Goal: Use online tool/utility: Utilize a website feature to perform a specific function

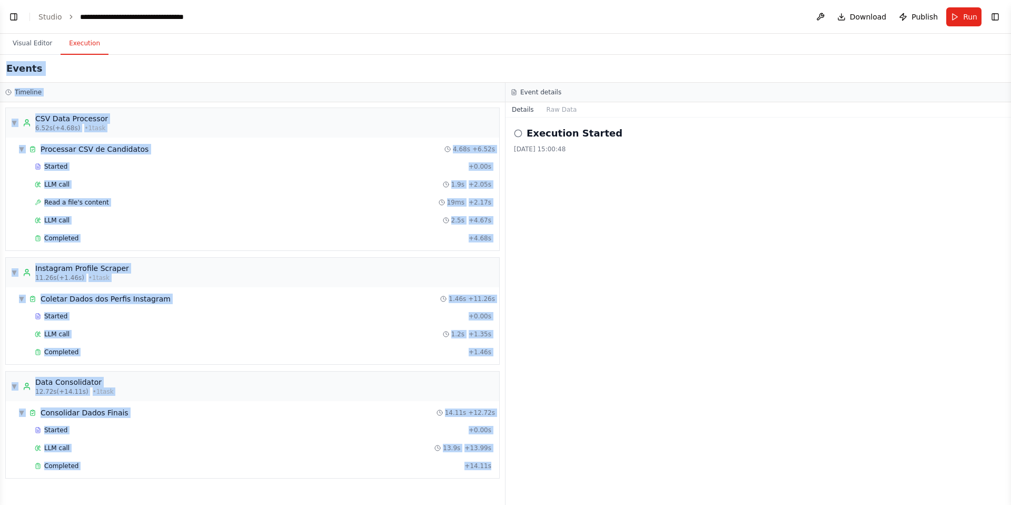
scroll to position [767, 0]
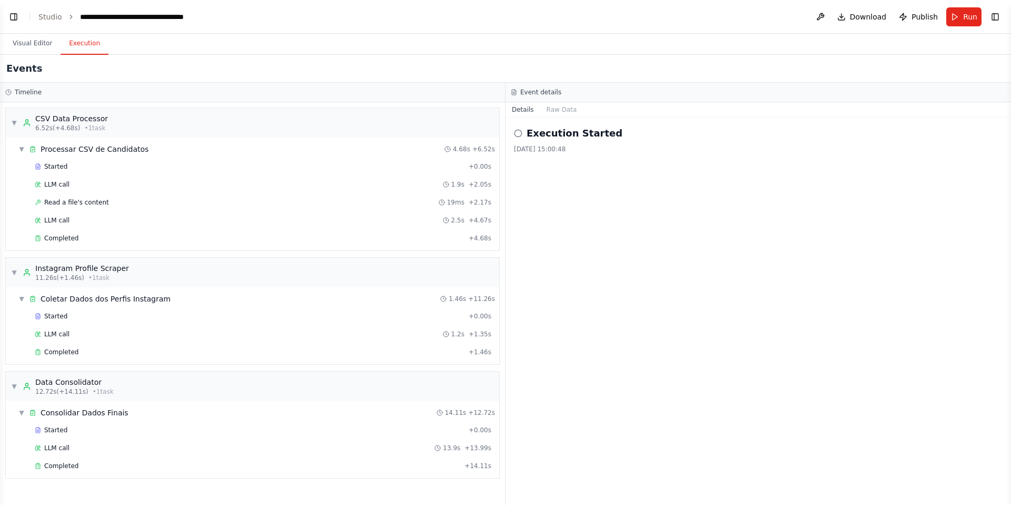
click at [602, 231] on div "Execution Started 16/09/2025, 15:00:48" at bounding box center [759, 310] width 506 height 387
click at [565, 109] on button "Raw Data" at bounding box center [561, 109] width 43 height 15
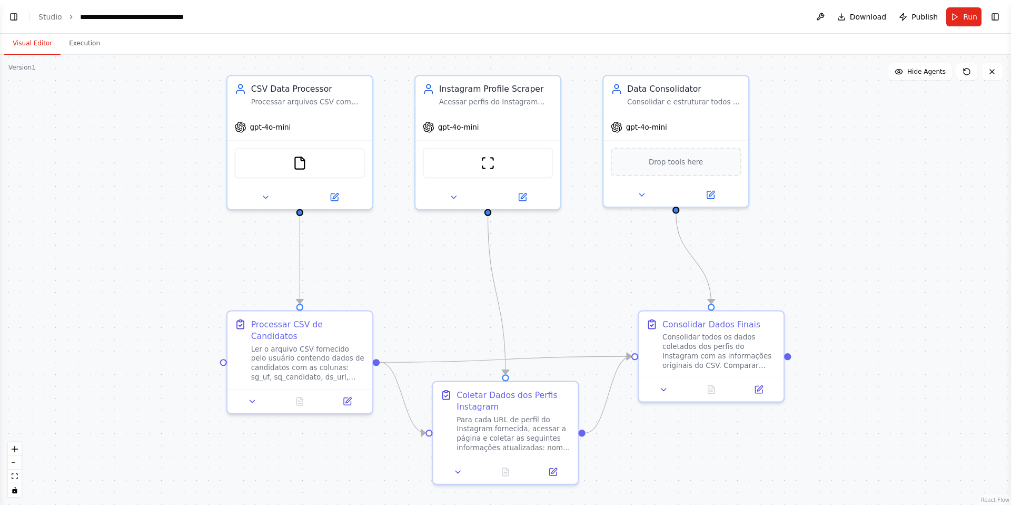
click at [35, 40] on button "Visual Editor" at bounding box center [32, 44] width 56 height 22
click at [305, 92] on div "CSV Data Processor Processar arquivos CSV com dados de candidatos e extrair as …" at bounding box center [308, 93] width 114 height 24
click at [303, 96] on div "Processar arquivos CSV com dados de candidatos e extrair as URLs dos perfis do …" at bounding box center [308, 99] width 114 height 9
click at [271, 202] on div at bounding box center [300, 195] width 145 height 24
click at [267, 194] on icon at bounding box center [265, 194] width 9 height 9
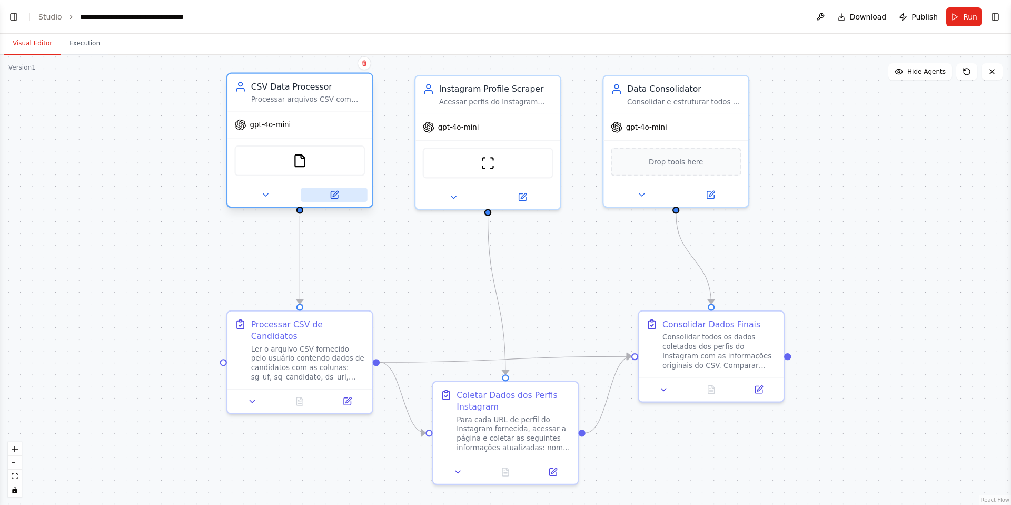
click at [335, 191] on icon at bounding box center [334, 194] width 9 height 9
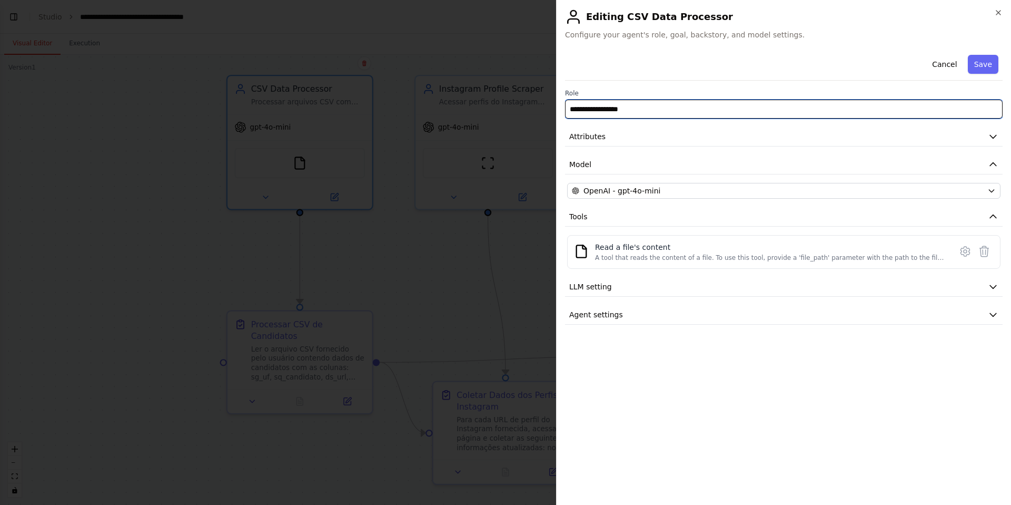
click at [676, 107] on input "**********" at bounding box center [784, 109] width 438 height 19
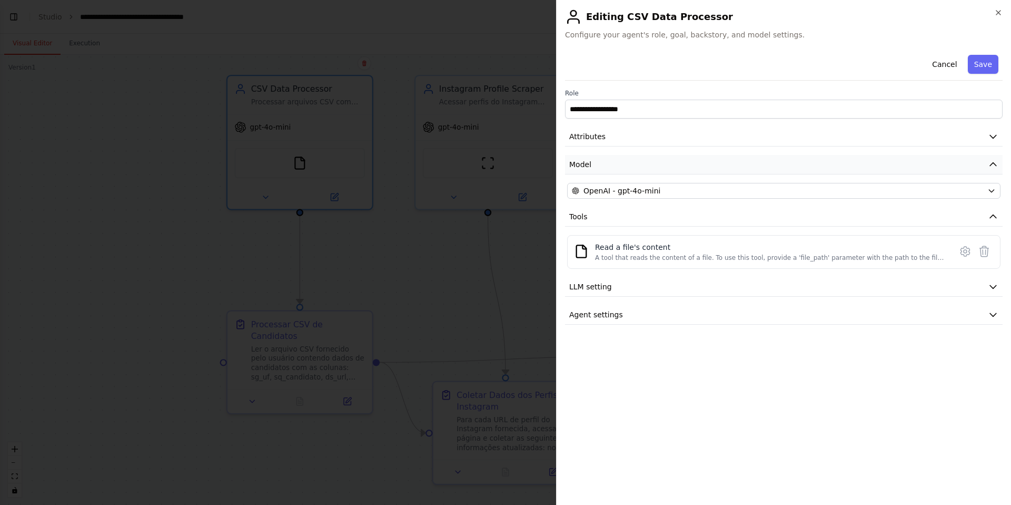
click at [652, 155] on button "Model" at bounding box center [784, 164] width 438 height 19
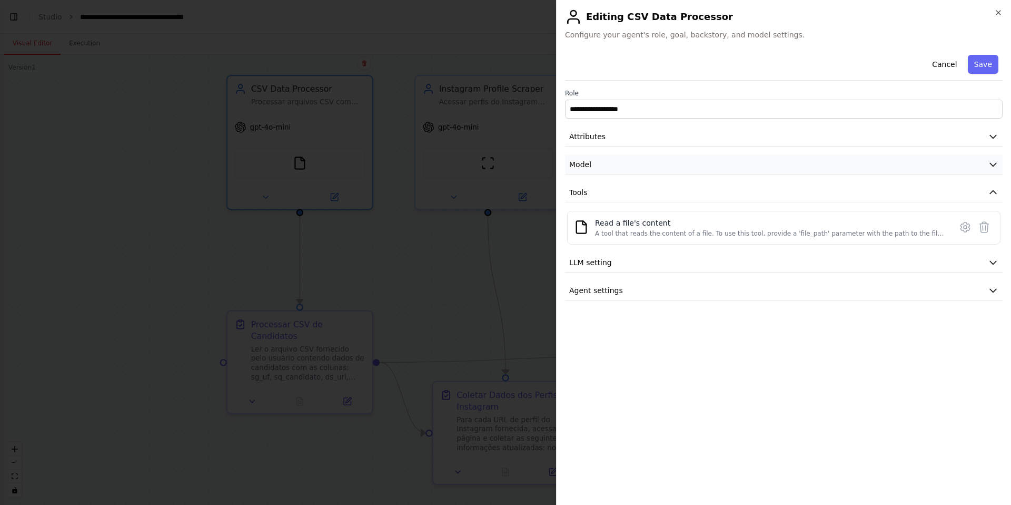
click at [652, 159] on button "Model" at bounding box center [784, 164] width 438 height 19
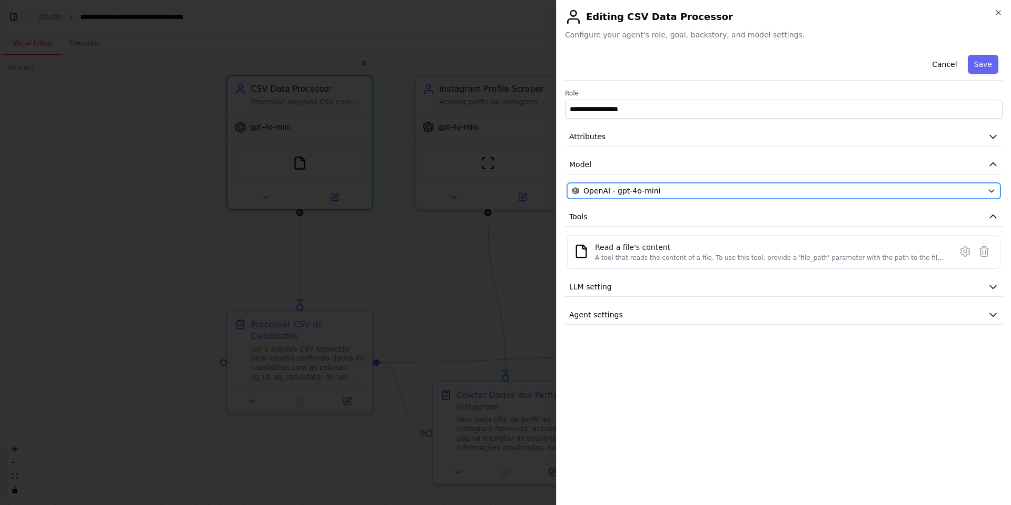
click at [655, 192] on span "OpenAI - gpt-4o-mini" at bounding box center [622, 190] width 77 height 11
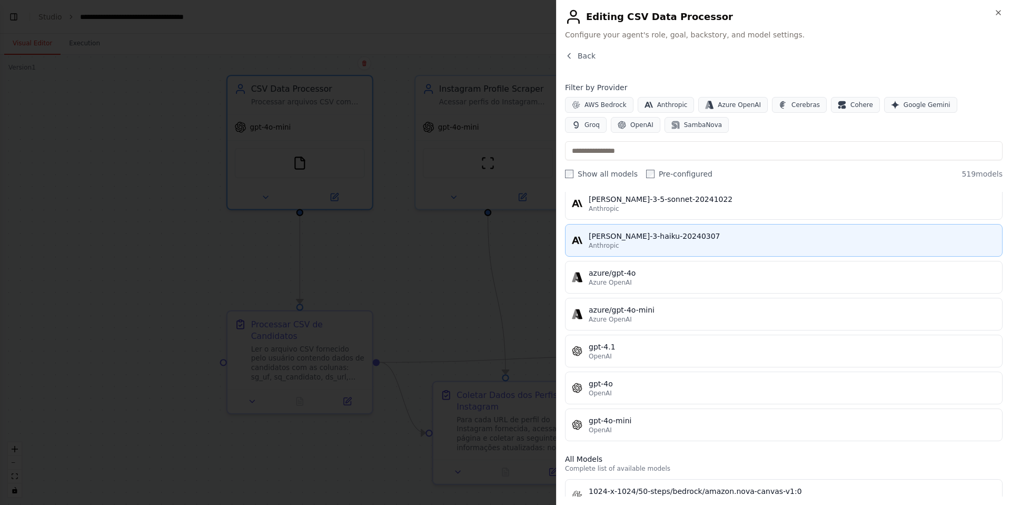
scroll to position [0, 0]
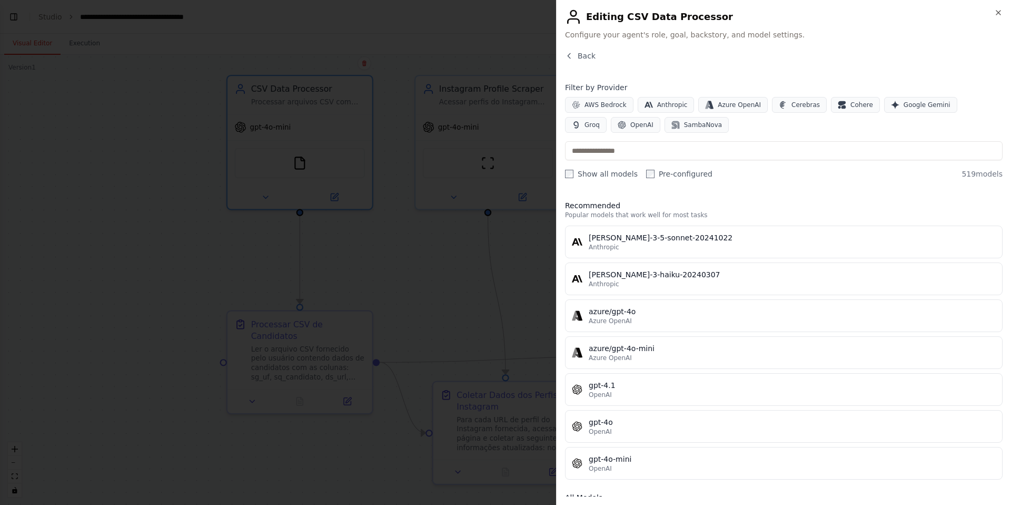
click at [993, 12] on h2 "Editing CSV Data Processor" at bounding box center [784, 16] width 438 height 17
click at [998, 11] on icon "button" at bounding box center [998, 12] width 8 height 8
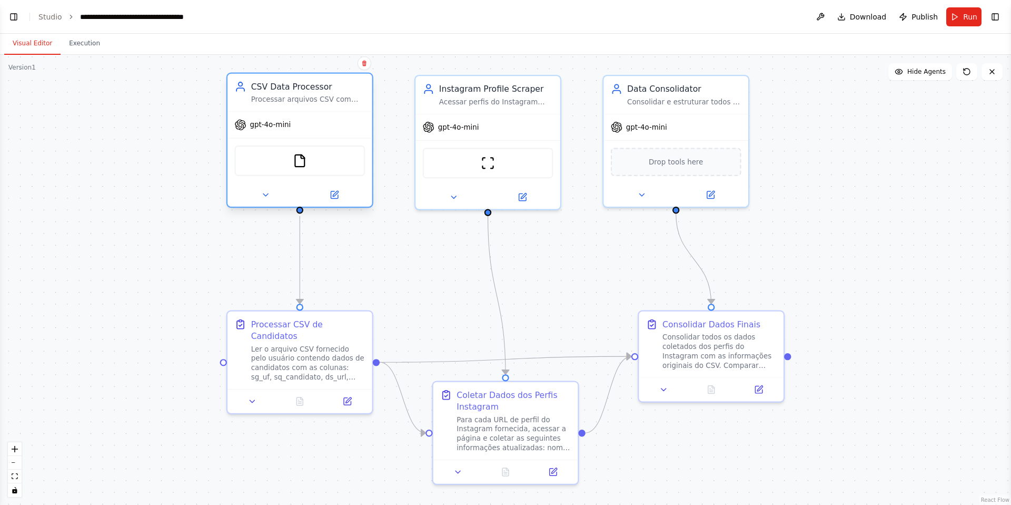
click at [306, 117] on div "gpt-4o-mini" at bounding box center [300, 125] width 145 height 26
click at [307, 128] on div "gpt-4o-mini" at bounding box center [300, 125] width 145 height 26
click at [309, 167] on div "FileReadTool" at bounding box center [299, 160] width 131 height 31
click at [337, 193] on icon at bounding box center [334, 194] width 9 height 9
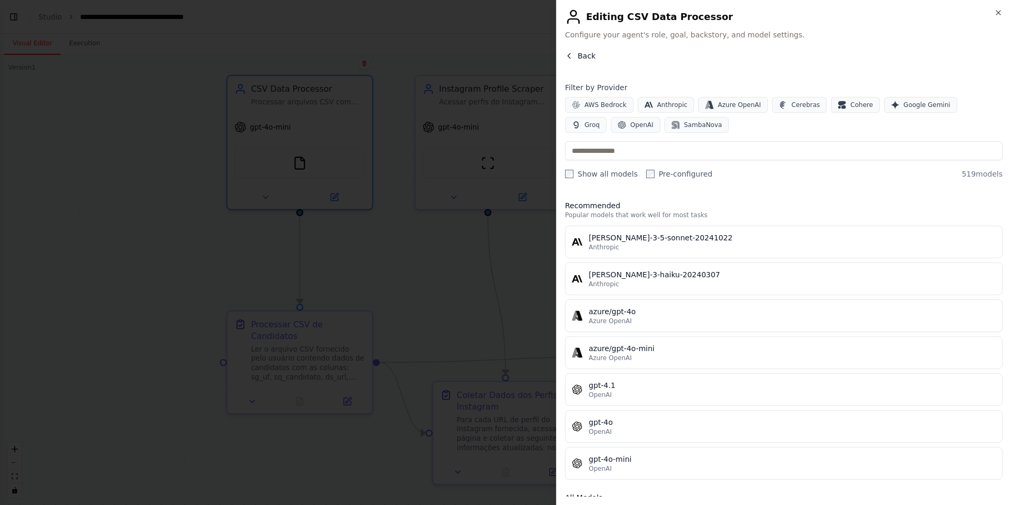
click at [575, 57] on button "Back" at bounding box center [580, 56] width 31 height 11
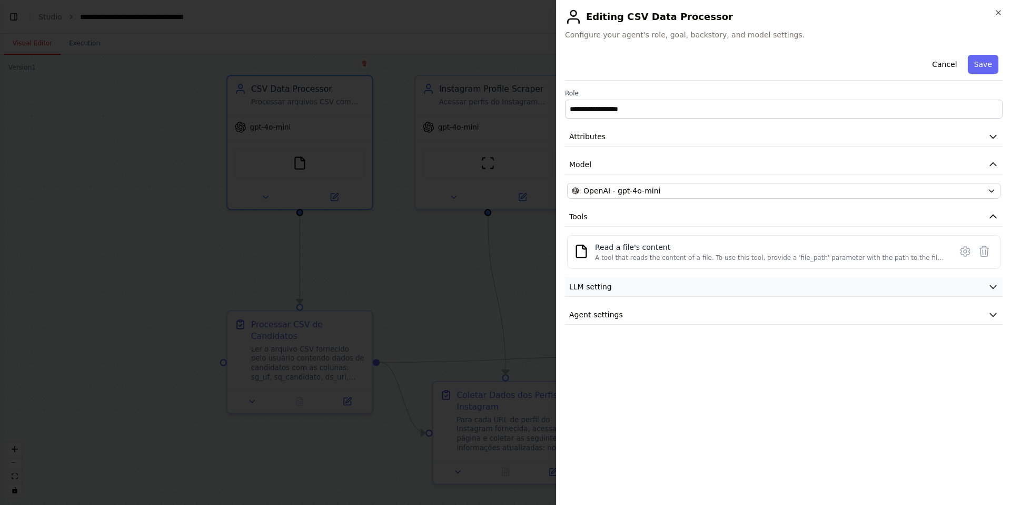
click at [620, 281] on button "LLM setting" at bounding box center [784, 286] width 438 height 19
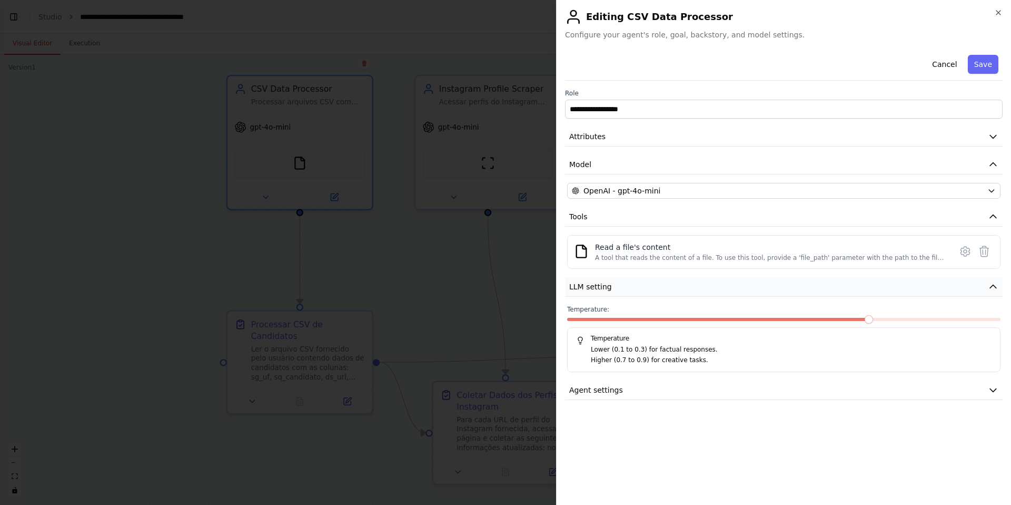
click at [620, 281] on button "LLM setting" at bounding box center [784, 286] width 438 height 19
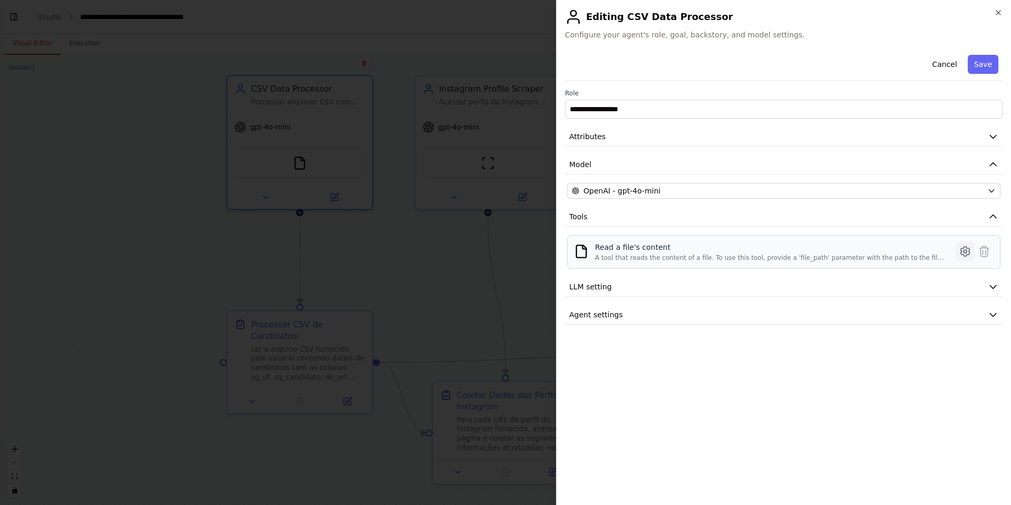
click at [964, 252] on icon at bounding box center [965, 251] width 3 height 3
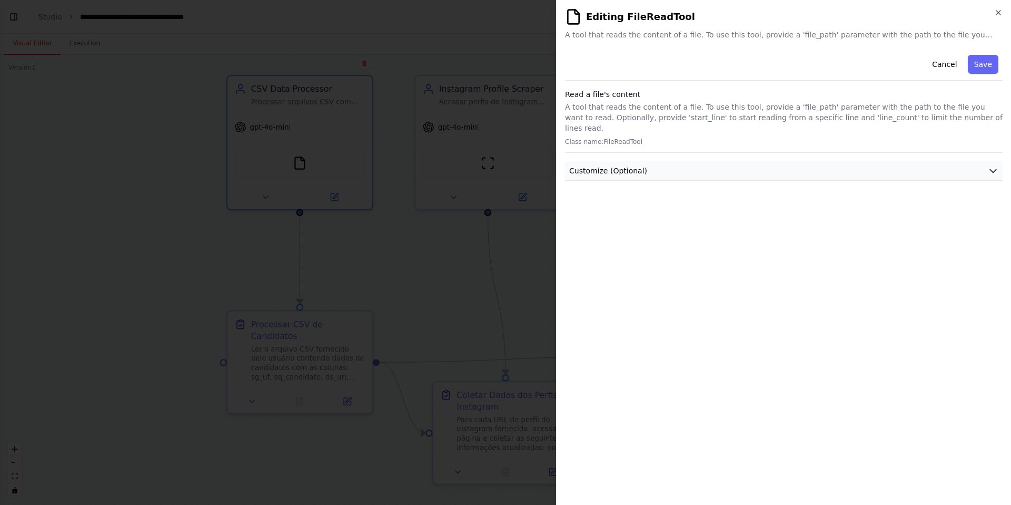
click at [602, 165] on span "Customize (Optional)" at bounding box center [608, 170] width 78 height 11
click at [789, 161] on button "Customize (Optional)" at bounding box center [784, 170] width 438 height 19
click at [697, 108] on p "A tool that reads the content of a file. To use this tool, provide a 'file_path…" at bounding box center [784, 118] width 438 height 32
click at [605, 137] on p "Class name: FileReadTool" at bounding box center [784, 141] width 438 height 8
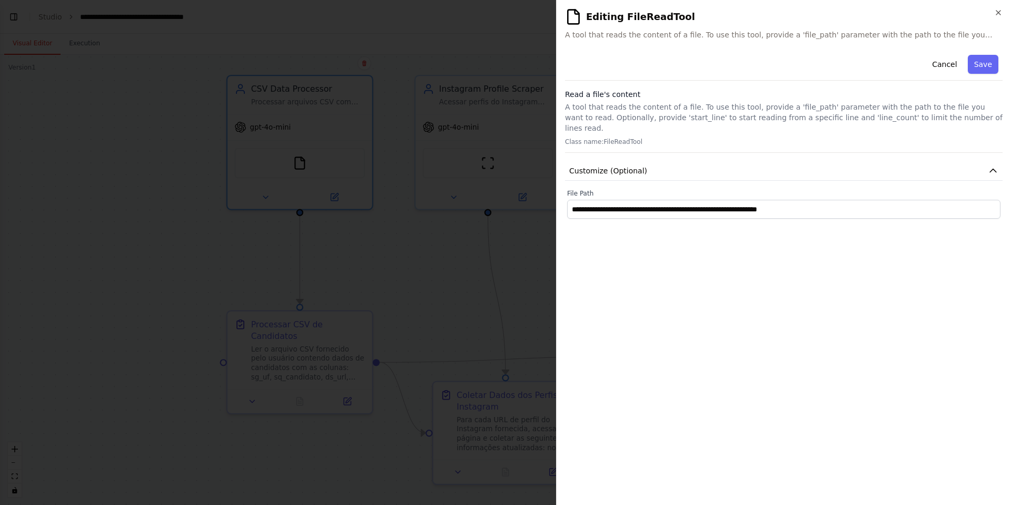
click at [999, 19] on h2 "Editing FileReadTool" at bounding box center [784, 16] width 438 height 17
click at [998, 13] on icon "button" at bounding box center [999, 13] width 4 height 4
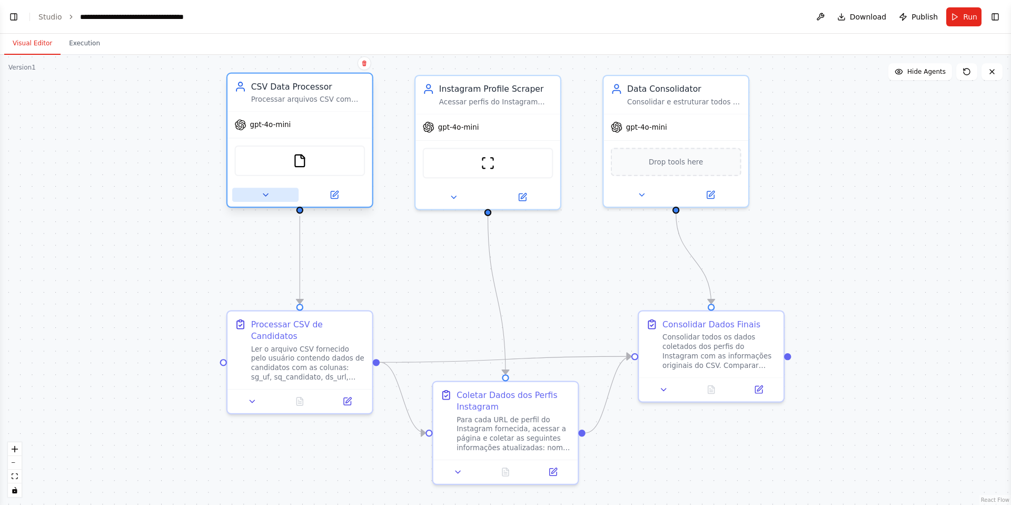
drag, startPoint x: 275, startPoint y: 186, endPoint x: 251, endPoint y: 205, distance: 31.2
click at [265, 200] on div at bounding box center [300, 195] width 145 height 24
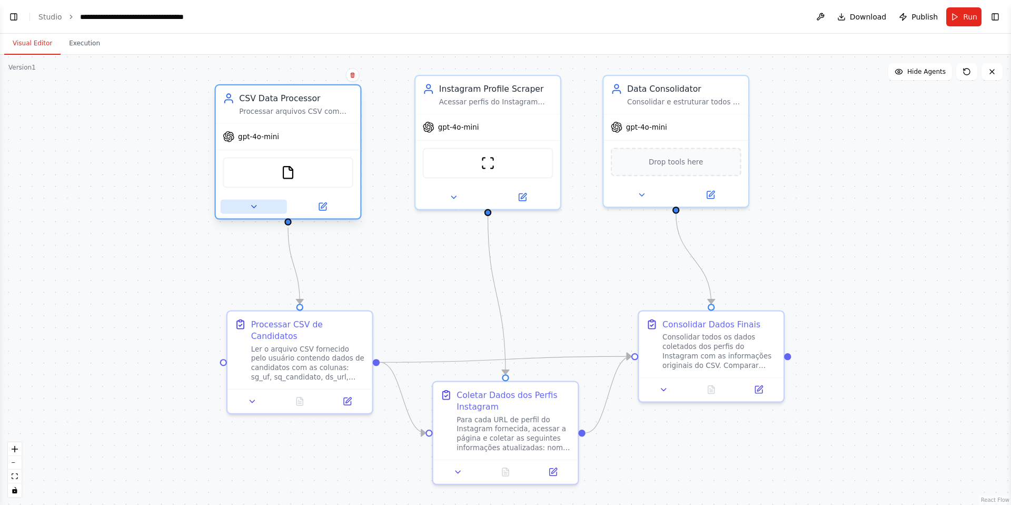
click at [253, 209] on icon at bounding box center [253, 206] width 9 height 9
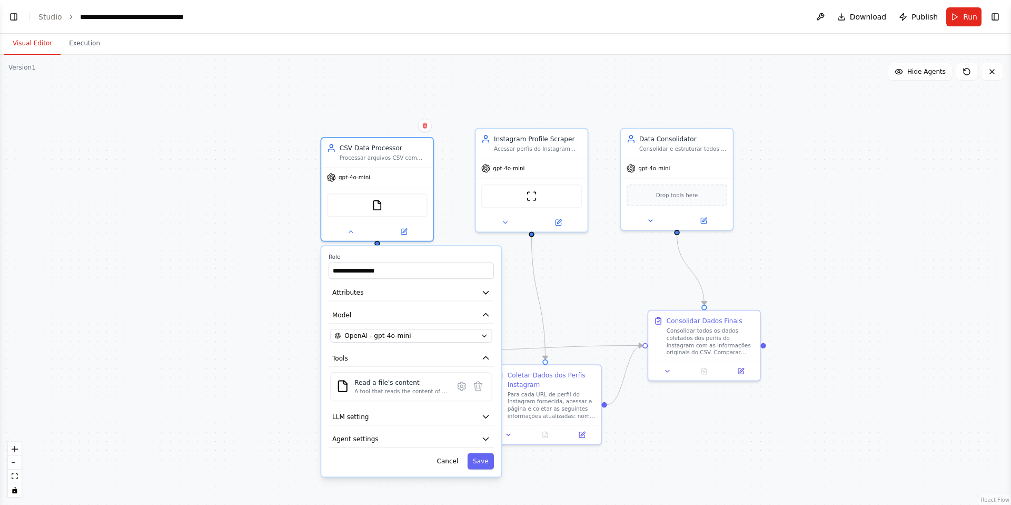
drag, startPoint x: 138, startPoint y: 274, endPoint x: 258, endPoint y: 342, distance: 137.5
click at [261, 344] on div "**********" at bounding box center [505, 280] width 1011 height 450
click at [865, 13] on span "Download" at bounding box center [868, 17] width 37 height 11
click at [580, 281] on div "**********" at bounding box center [505, 280] width 1011 height 450
click at [167, 309] on div "**********" at bounding box center [505, 280] width 1011 height 450
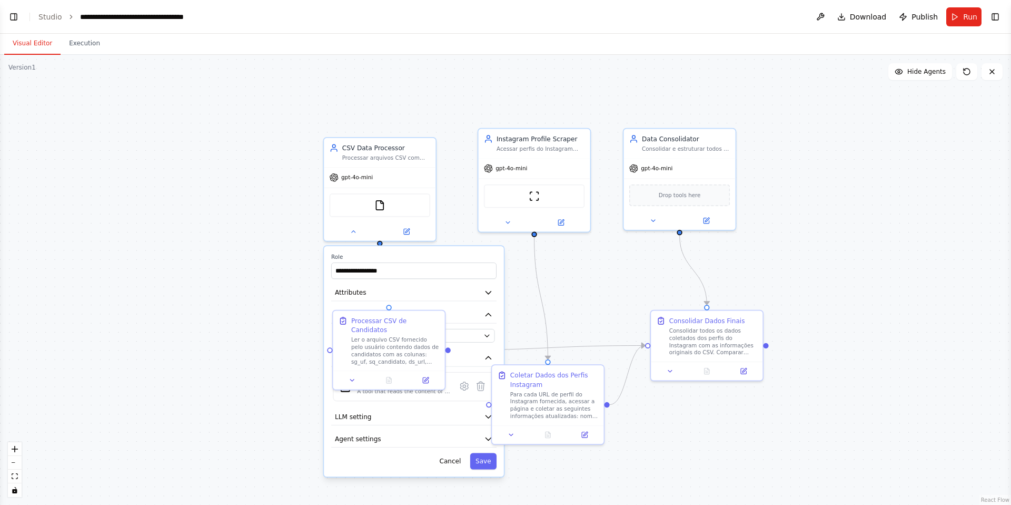
scroll to position [775, 0]
click at [77, 46] on button "Execution" at bounding box center [85, 44] width 48 height 22
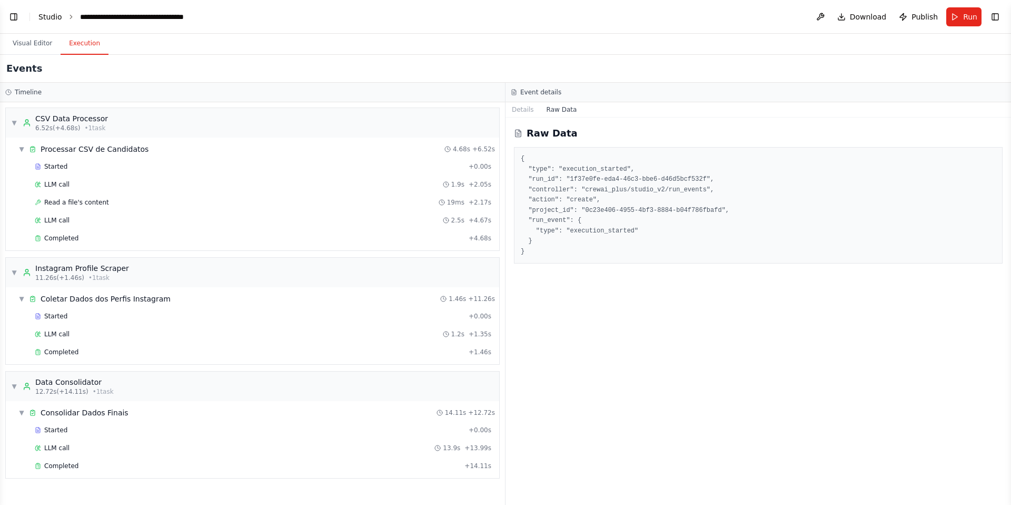
click at [46, 15] on link "Studio" at bounding box center [50, 17] width 24 height 8
click at [57, 13] on link "Studio" at bounding box center [50, 17] width 24 height 8
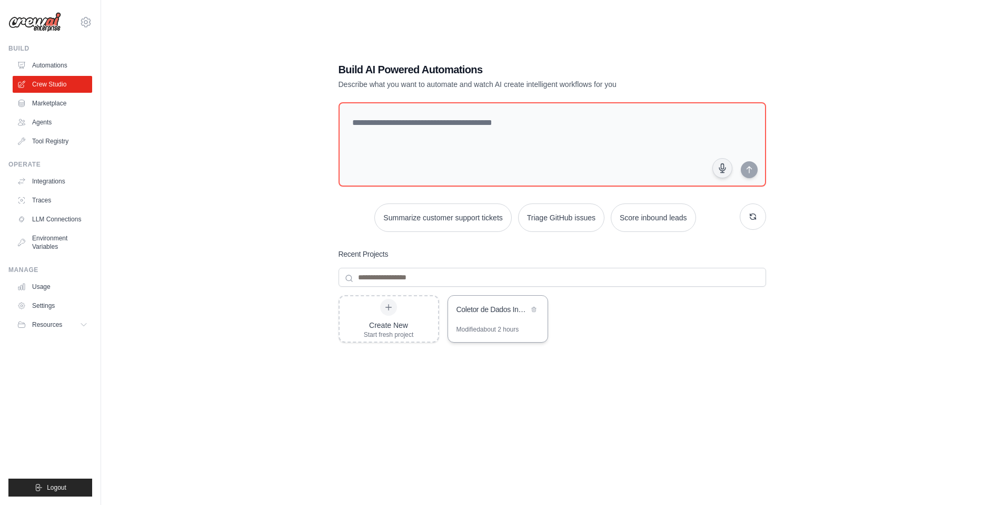
click at [509, 320] on div "Coletor de Dados Instagram - Candidatos" at bounding box center [498, 309] width 100 height 29
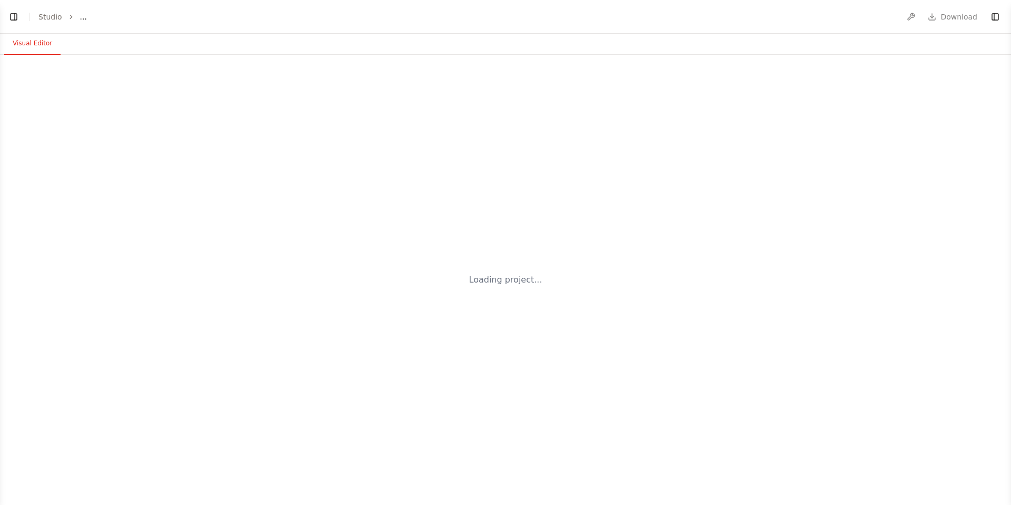
select select "****"
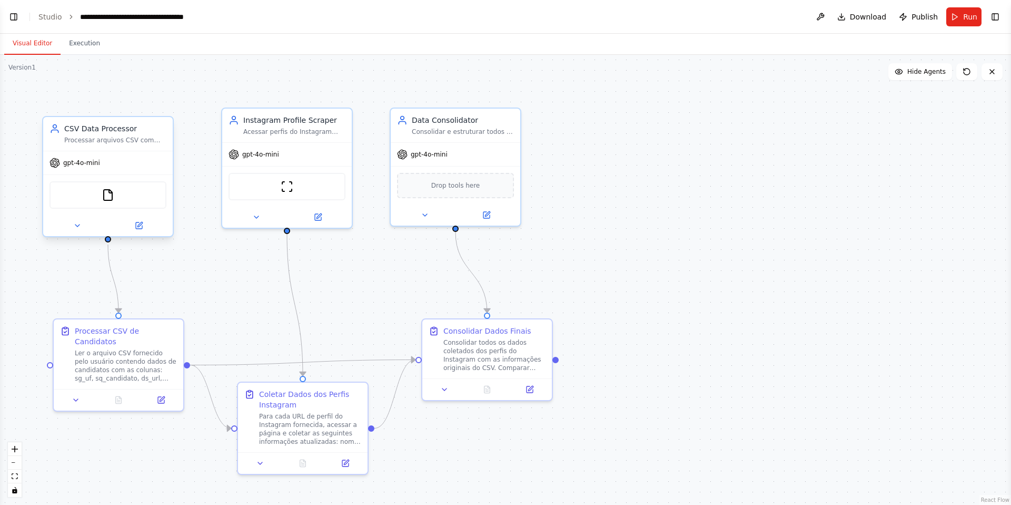
click at [103, 137] on div "Processar arquivos CSV com dados de candidatos e extrair as URLs dos perfis do …" at bounding box center [115, 140] width 102 height 8
click at [302, 142] on div "gpt-4o-mini" at bounding box center [287, 152] width 130 height 23
click at [288, 136] on div "Instagram Profile Scraper Acessar perfis do Instagram através das URLs fornecid…" at bounding box center [287, 123] width 130 height 34
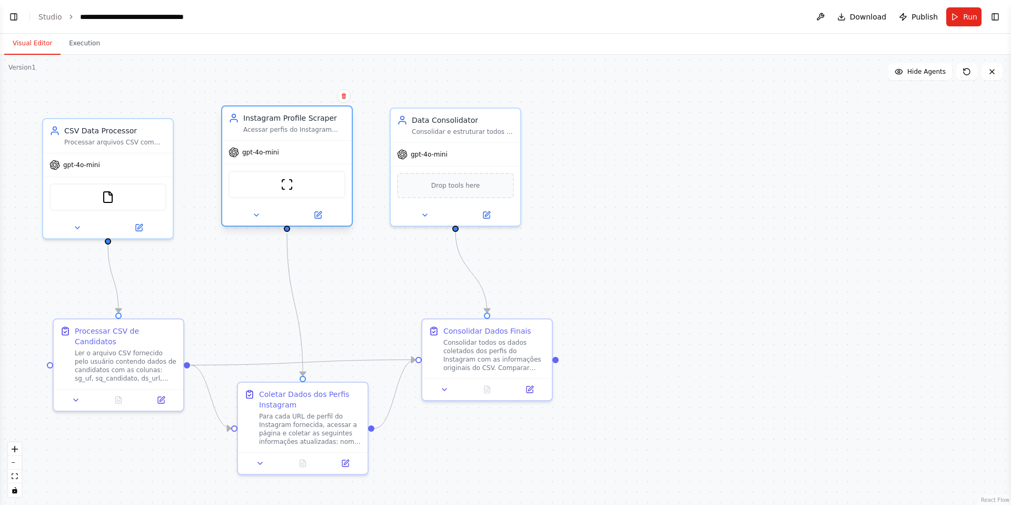
click at [264, 161] on div "gpt-4o-mini" at bounding box center [287, 152] width 130 height 23
click at [258, 216] on icon at bounding box center [256, 215] width 8 height 8
click at [309, 110] on div "Instagram Profile Scraper Acessar perfis do Instagram através das URLs fornecid…" at bounding box center [287, 123] width 130 height 34
click at [312, 120] on div "Instagram Profile Scraper" at bounding box center [294, 118] width 102 height 11
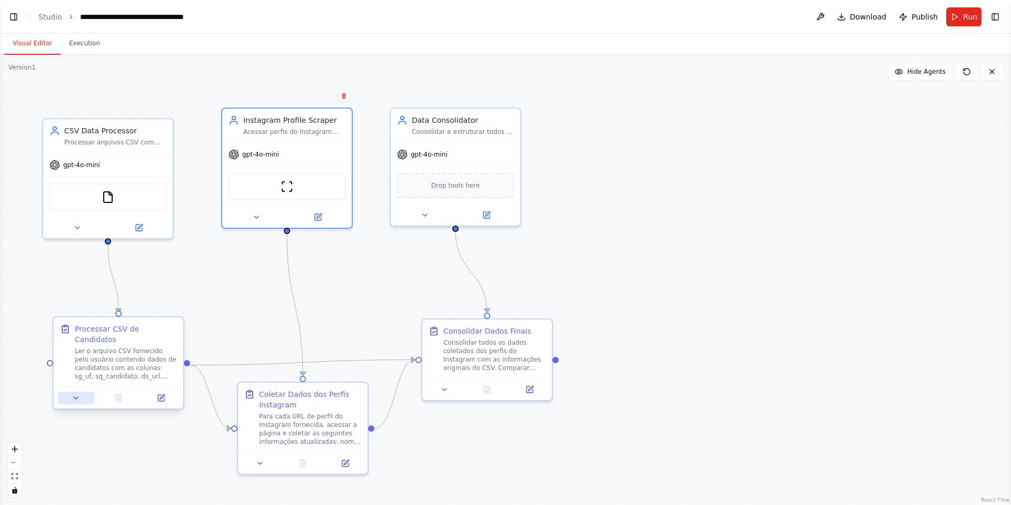
click at [75, 397] on icon at bounding box center [76, 398] width 4 height 2
click at [88, 389] on div at bounding box center [119, 398] width 130 height 22
click at [909, 80] on div ".deletable-edge-delete-btn { width: 20px; height: 20px; border: 0px solid #ffff…" at bounding box center [505, 280] width 1011 height 450
click at [994, 16] on button "Toggle Right Sidebar" at bounding box center [995, 16] width 15 height 15
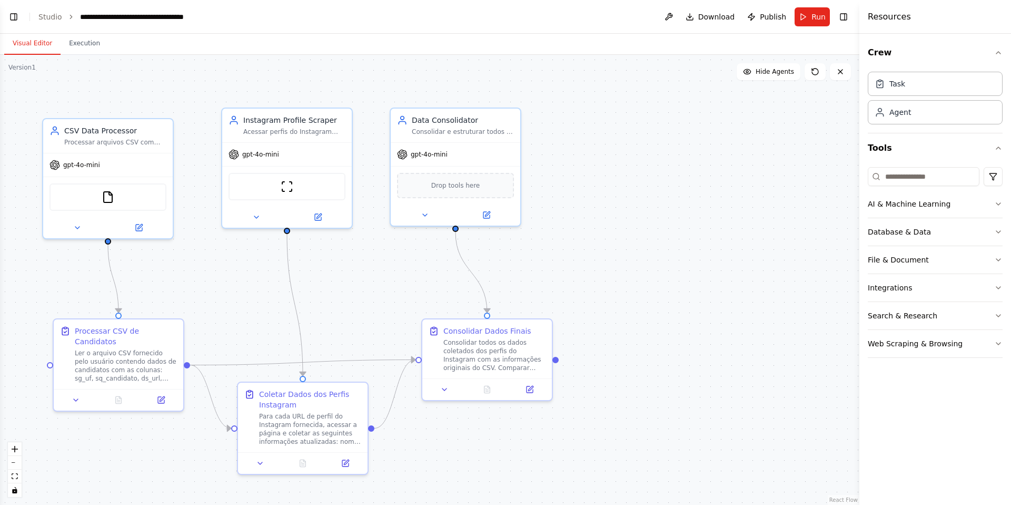
click at [914, 25] on div "Resources" at bounding box center [936, 17] width 152 height 34
click at [683, 222] on div ".deletable-edge-delete-btn { width: 20px; height: 20px; border: 0px solid #ffff…" at bounding box center [430, 280] width 860 height 450
click at [816, 75] on icon at bounding box center [815, 71] width 8 height 8
click at [848, 14] on button "Toggle Right Sidebar" at bounding box center [843, 16] width 15 height 15
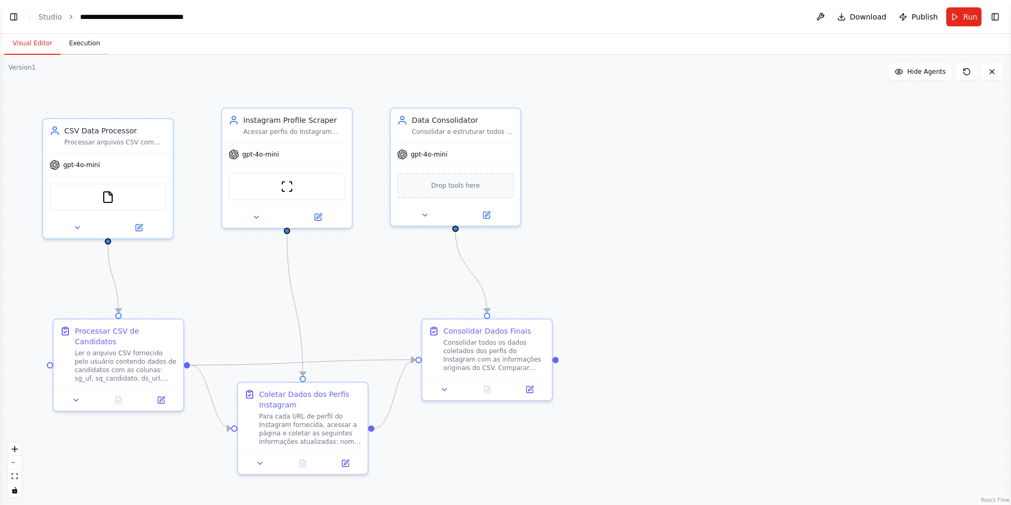
click at [91, 44] on button "Execution" at bounding box center [85, 44] width 48 height 22
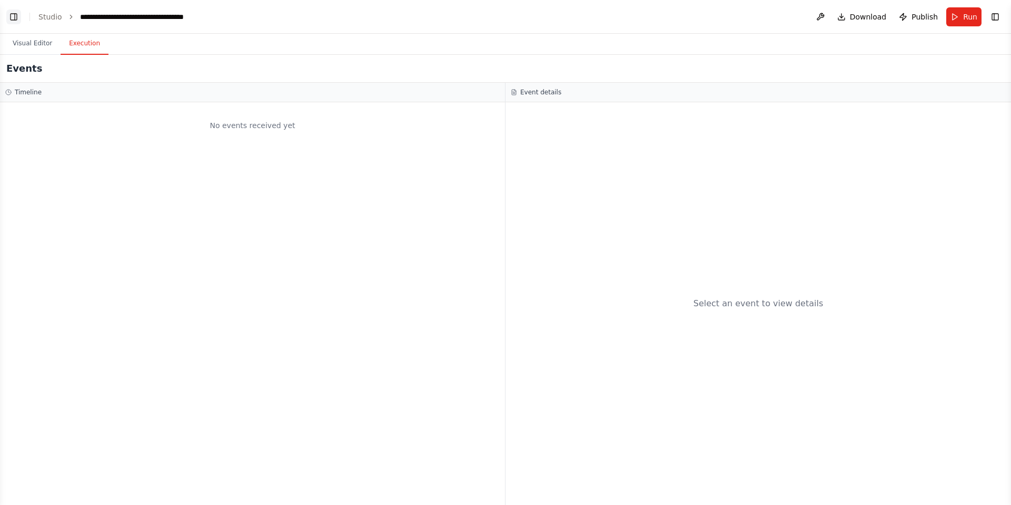
click at [18, 19] on button "Toggle Left Sidebar" at bounding box center [13, 16] width 15 height 15
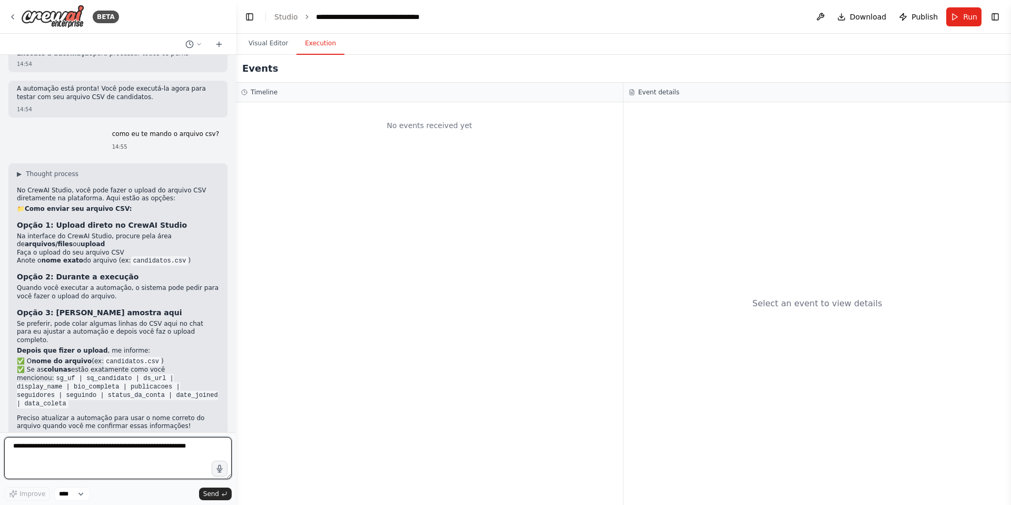
click at [147, 440] on textarea at bounding box center [118, 458] width 228 height 42
click at [146, 453] on textarea at bounding box center [118, 458] width 228 height 42
type textarea "**********"
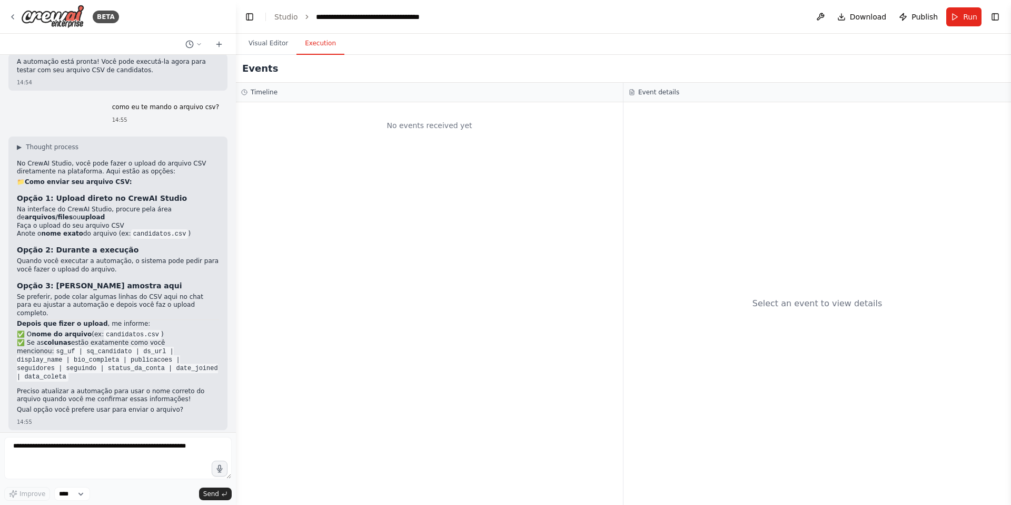
scroll to position [1285, 0]
